Goal: Transaction & Acquisition: Purchase product/service

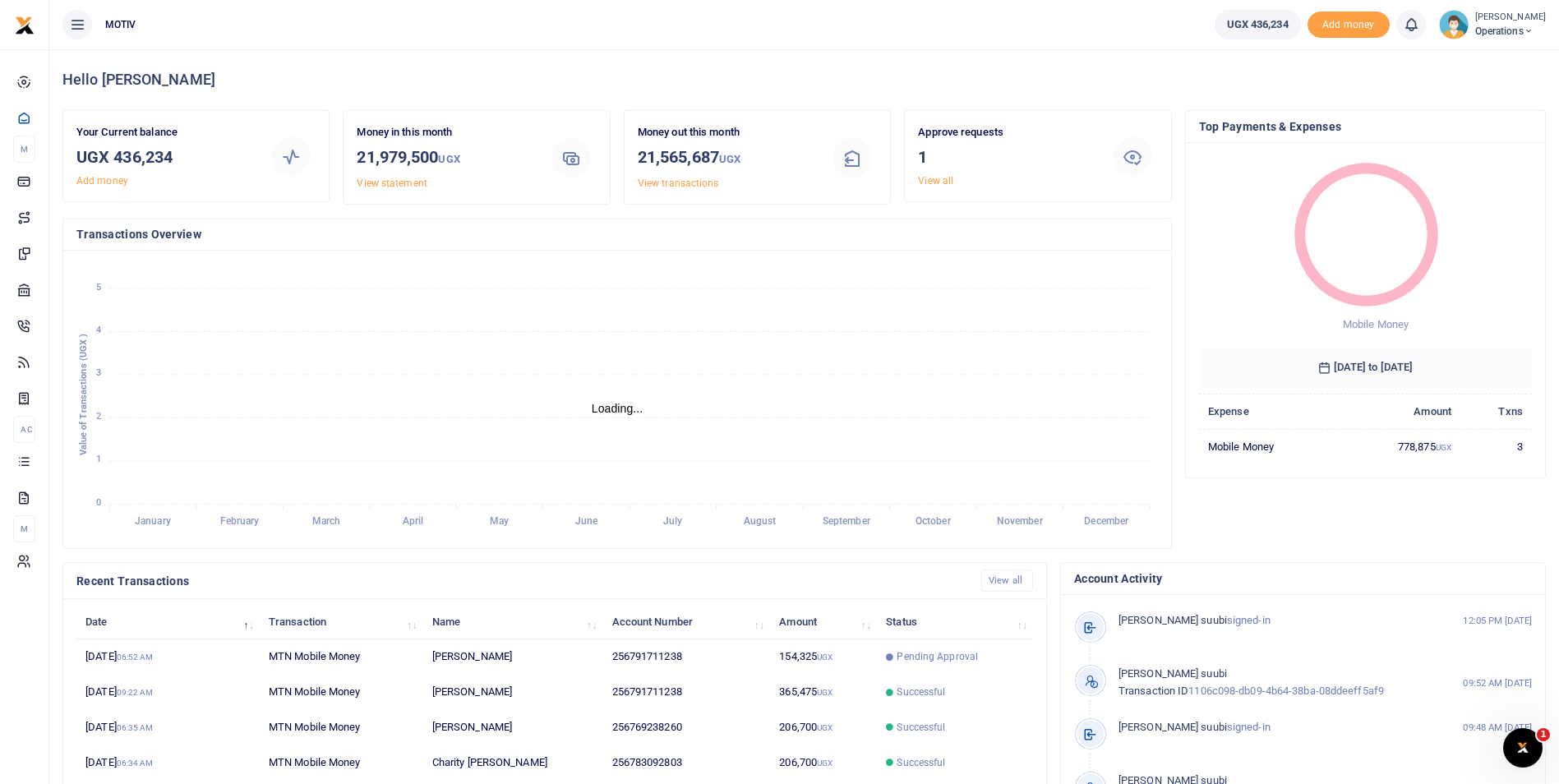
scroll to position [13, 13]
click at [748, 383] on icon "January January February February March March April April May May June June Jul…" at bounding box center [617, 399] width 1081 height 271
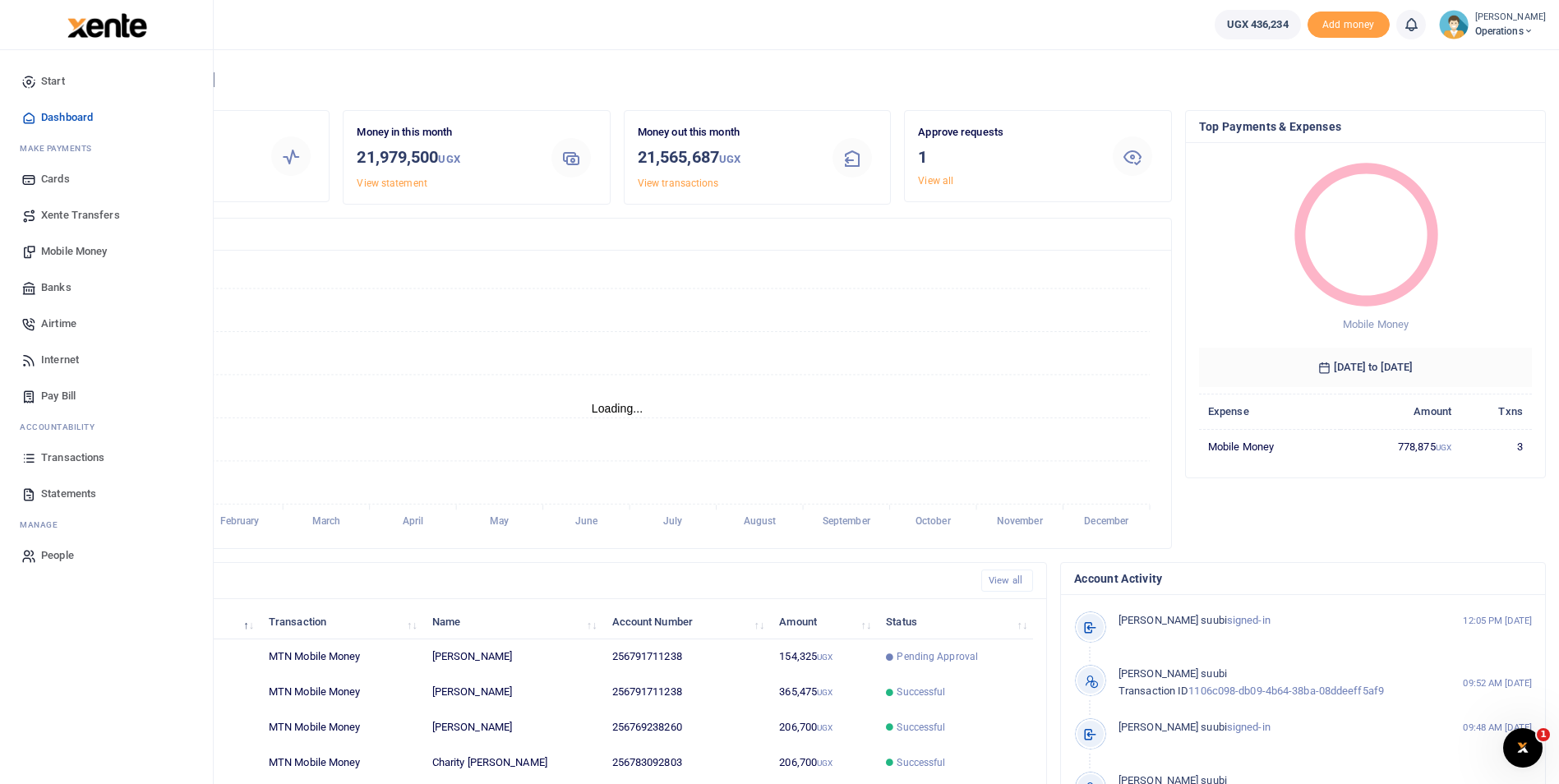
click at [49, 248] on span "Mobile Money" at bounding box center [74, 251] width 66 height 16
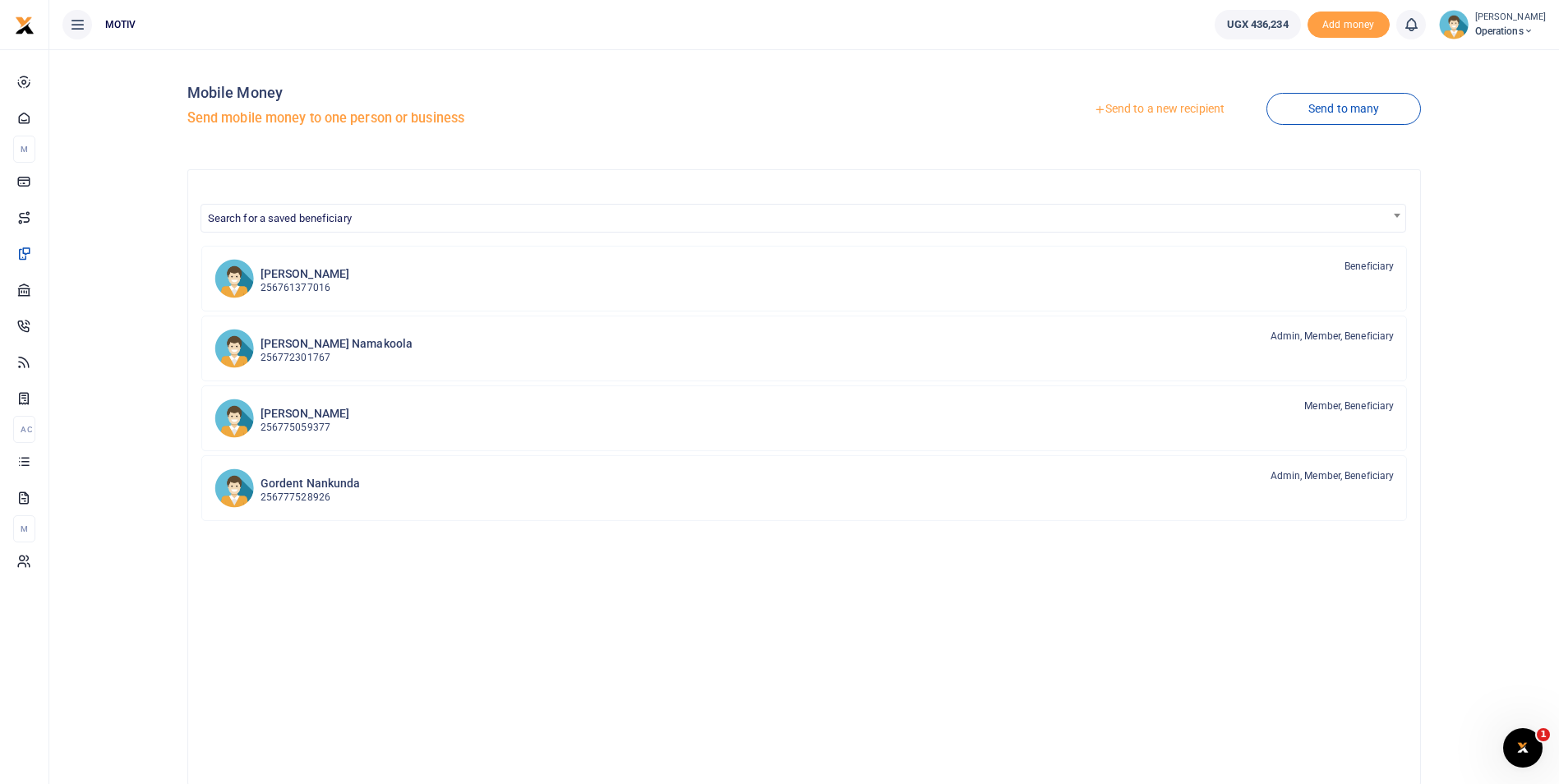
click at [1145, 111] on link "Send to a new recipient" at bounding box center [1159, 109] width 215 height 29
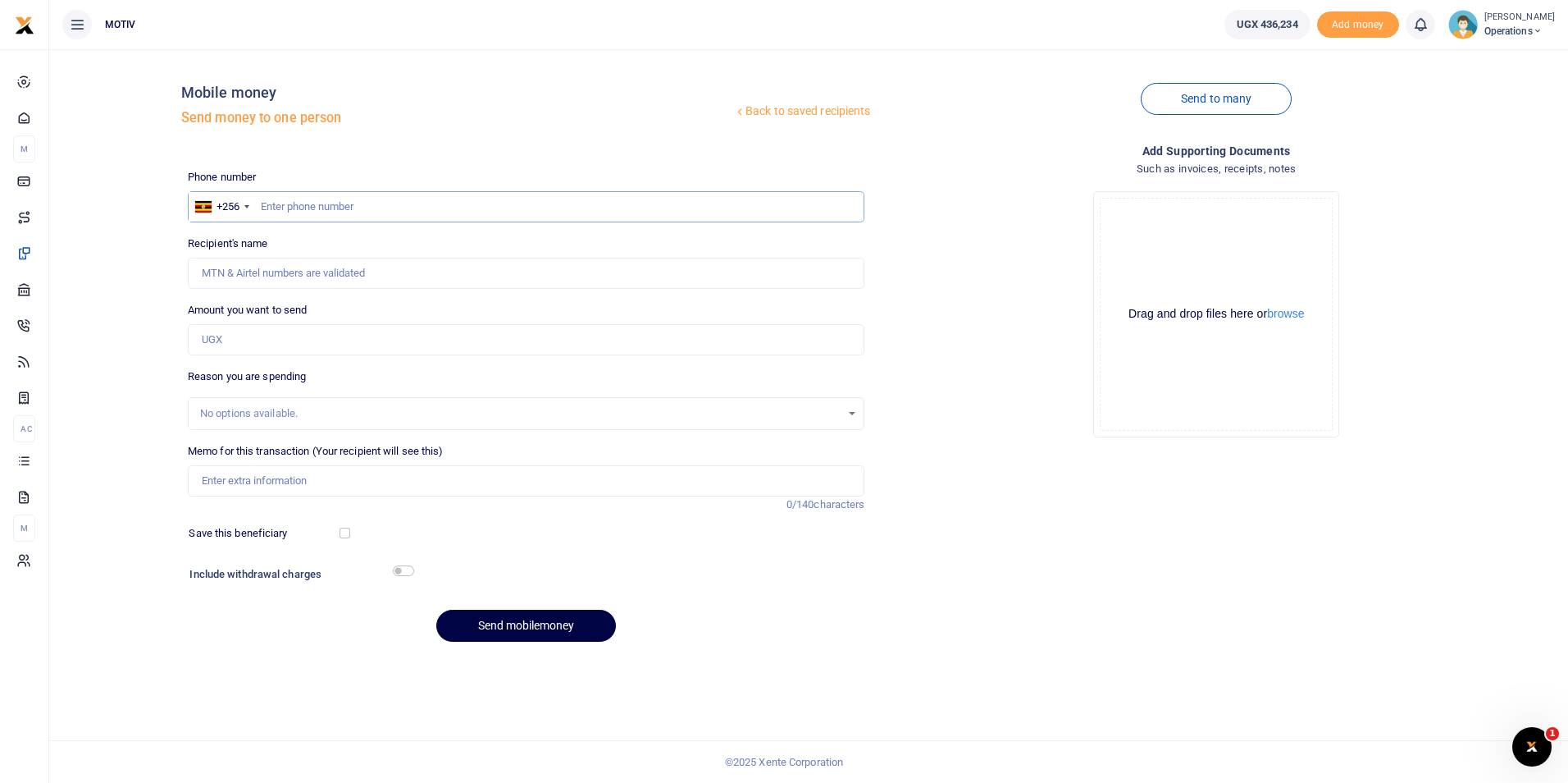
click at [327, 206] on input "text" at bounding box center [527, 206] width 678 height 31
type input "0751828700"
click at [160, 329] on div "Back to saved recipients Mobile money Send money to one person Send to many Pho…" at bounding box center [808, 358] width 1506 height 592
type input "Ceciliafelicity Nambooze"
click at [337, 207] on input "0751828700" at bounding box center [527, 206] width 678 height 31
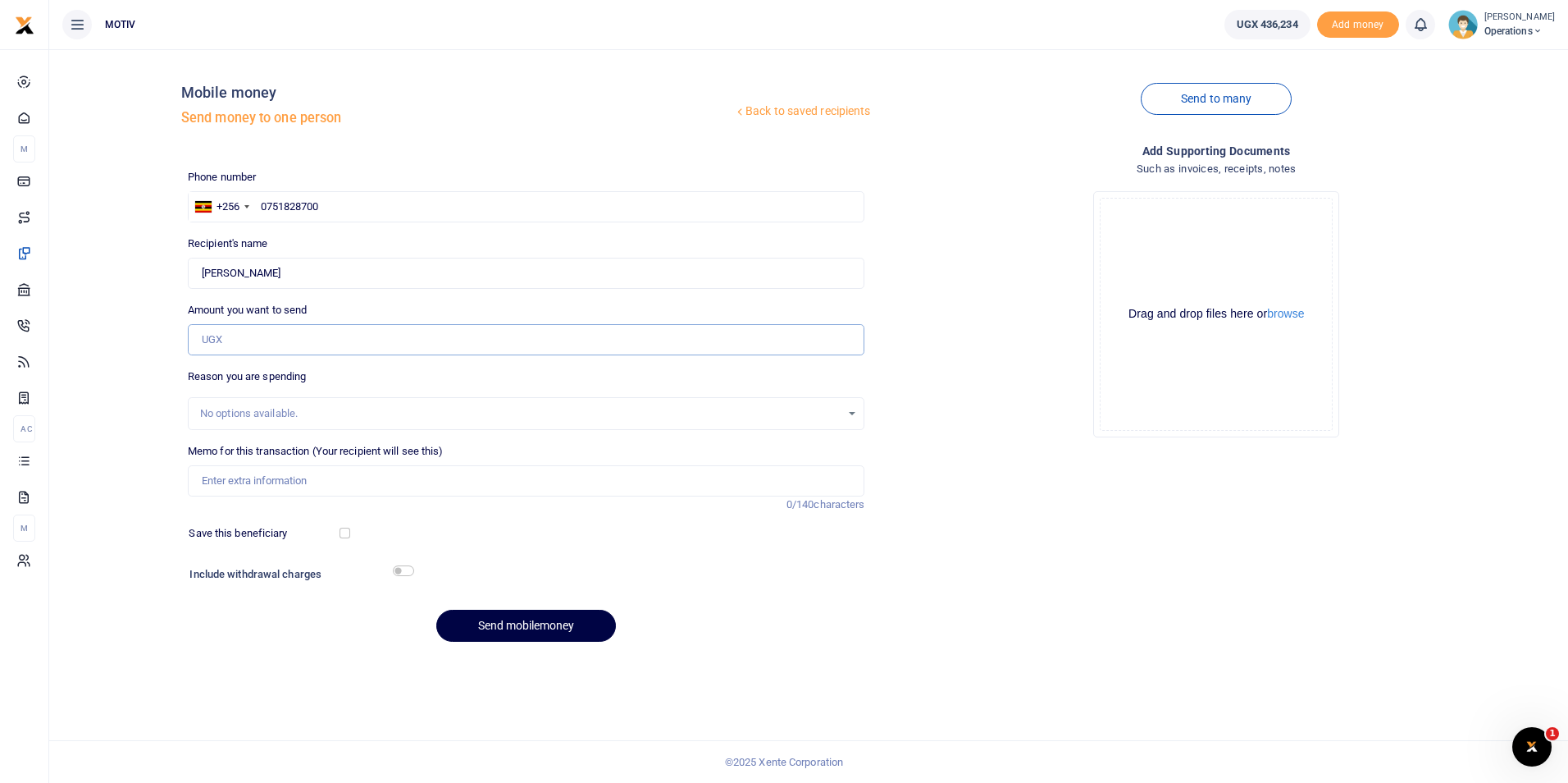
click at [250, 343] on input "Amount you want to send" at bounding box center [527, 339] width 678 height 31
type input "38,000"
click at [291, 485] on input "Memo for this transaction (Your recipient will see this)" at bounding box center [527, 481] width 678 height 31
click at [203, 481] on input "Resolution" at bounding box center [527, 481] width 678 height 31
click at [281, 480] on input "TIV Resolution" at bounding box center [527, 481] width 678 height 31
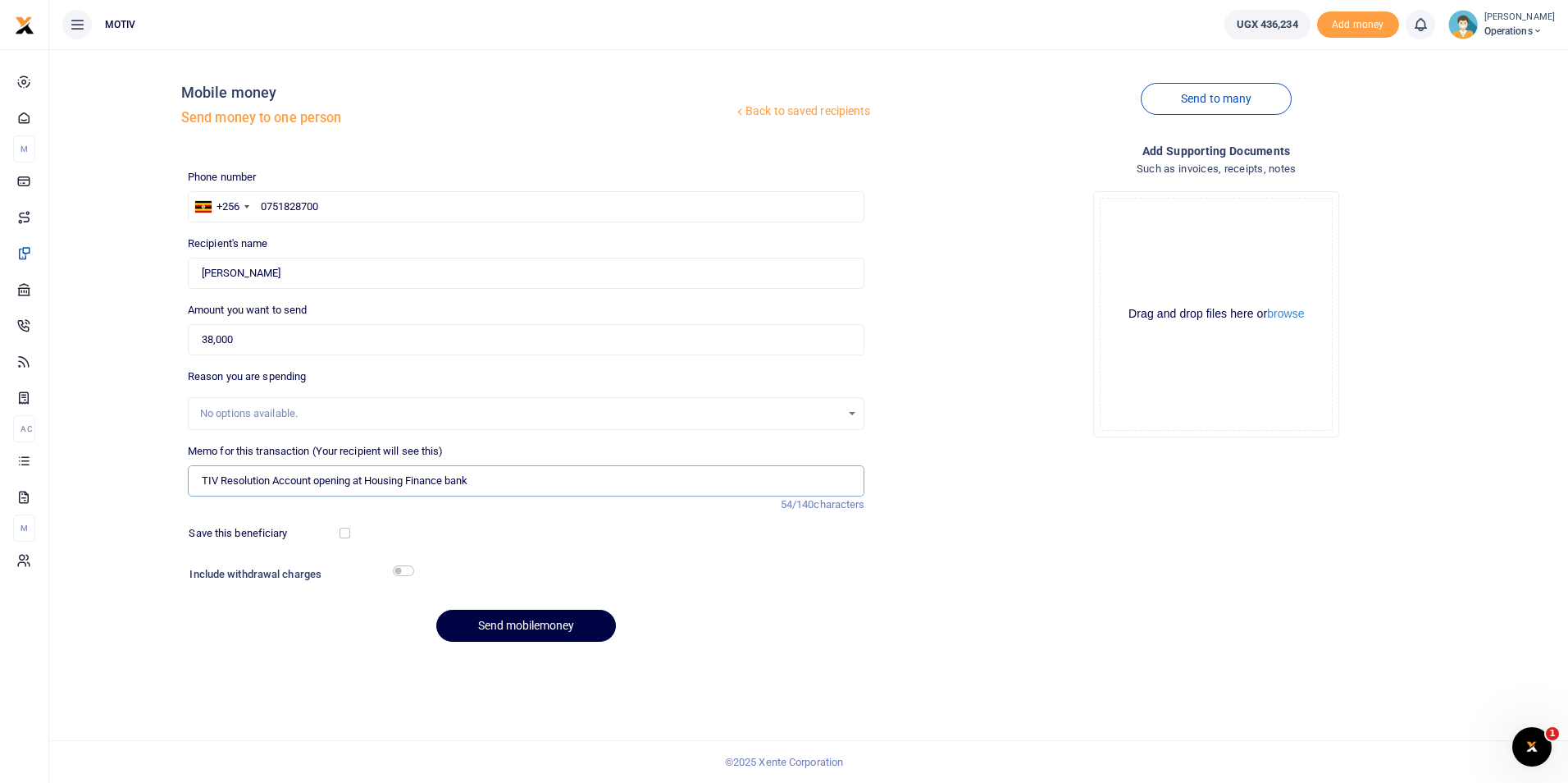
type input "TIV Resolution Account opening at Housing Finance bank"
click at [348, 535] on input "checkbox" at bounding box center [345, 533] width 10 height 10
checkbox input "true"
click at [273, 485] on input "TIV Resolution Account opening at Housing Finance bank" at bounding box center [527, 481] width 678 height 31
type input "TIV Resolution for Account opening at Housing Finance bank"
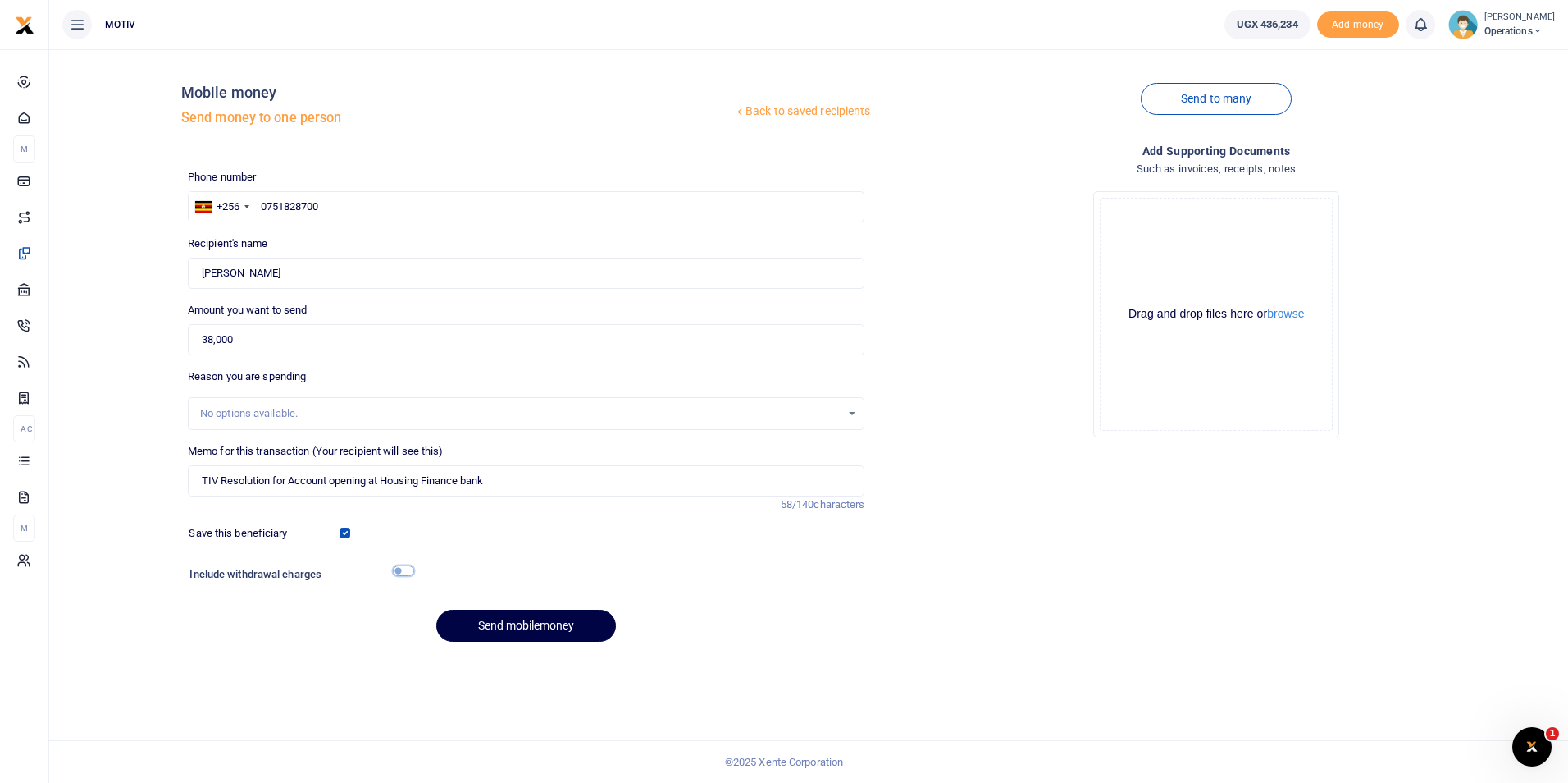
click at [402, 570] on input "checkbox" at bounding box center [403, 570] width 22 height 10
checkbox input "true"
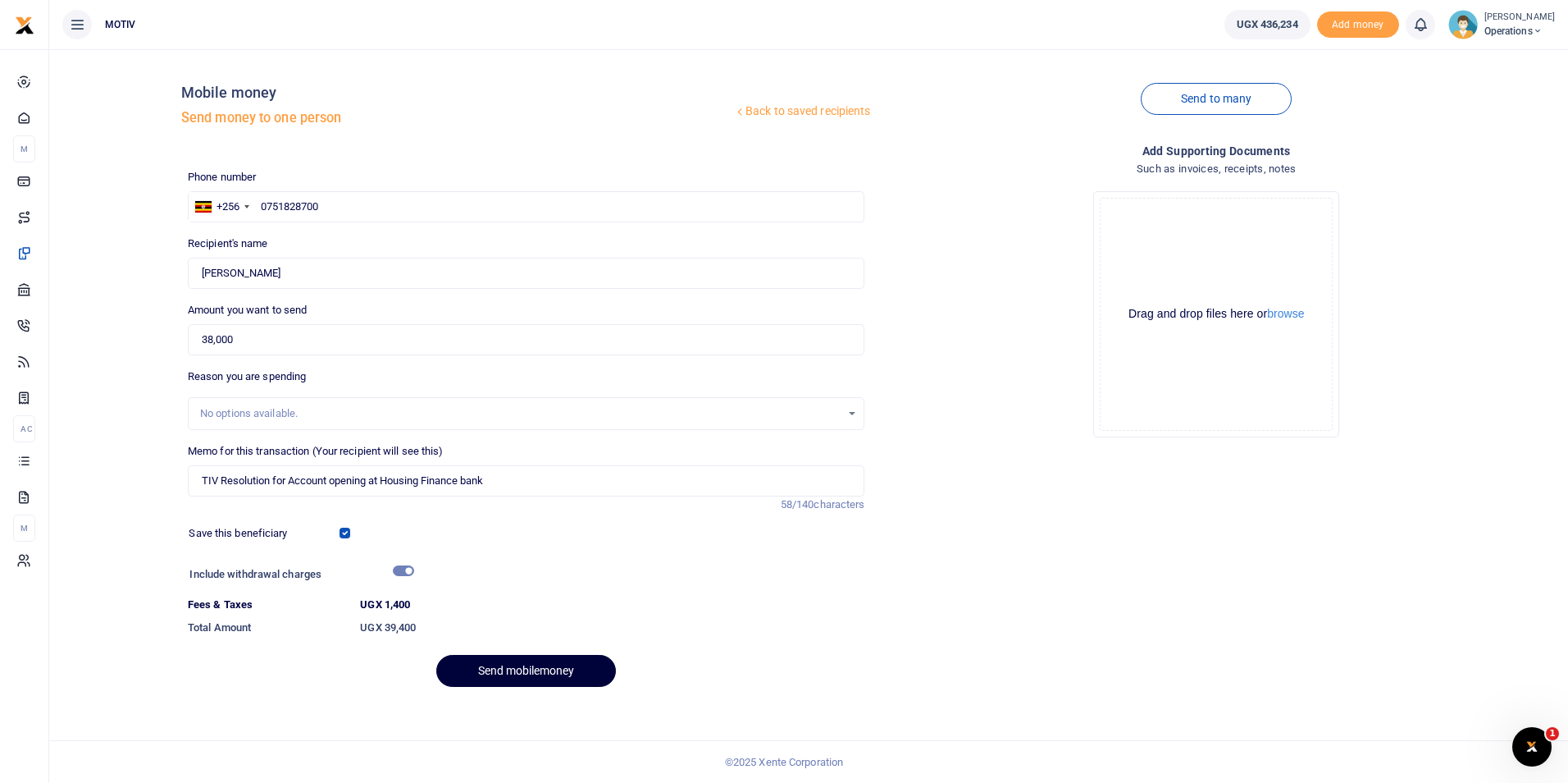
click at [535, 669] on button "Send mobilemoney" at bounding box center [526, 671] width 179 height 32
